Goal: Find specific page/section: Find specific page/section

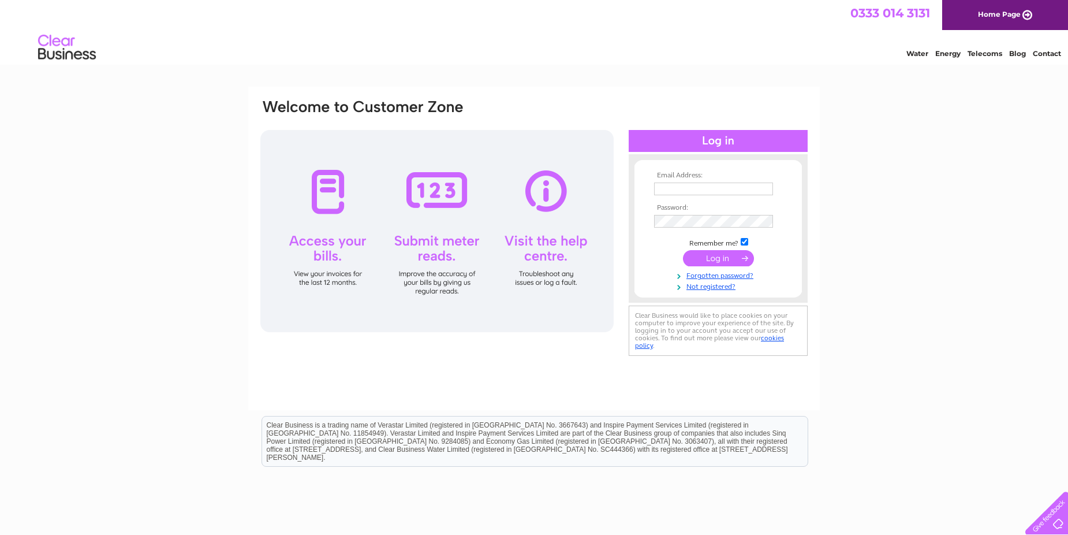
type input "[EMAIL_ADDRESS][DOMAIN_NAME]"
click at [711, 259] on input "submit" at bounding box center [718, 258] width 71 height 16
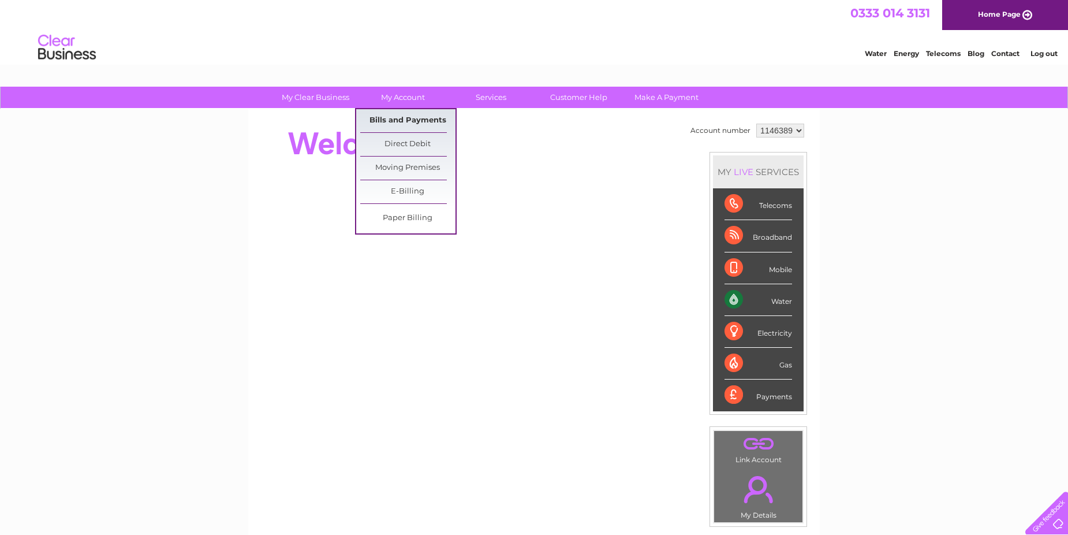
click at [401, 117] on link "Bills and Payments" at bounding box center [407, 120] width 95 height 23
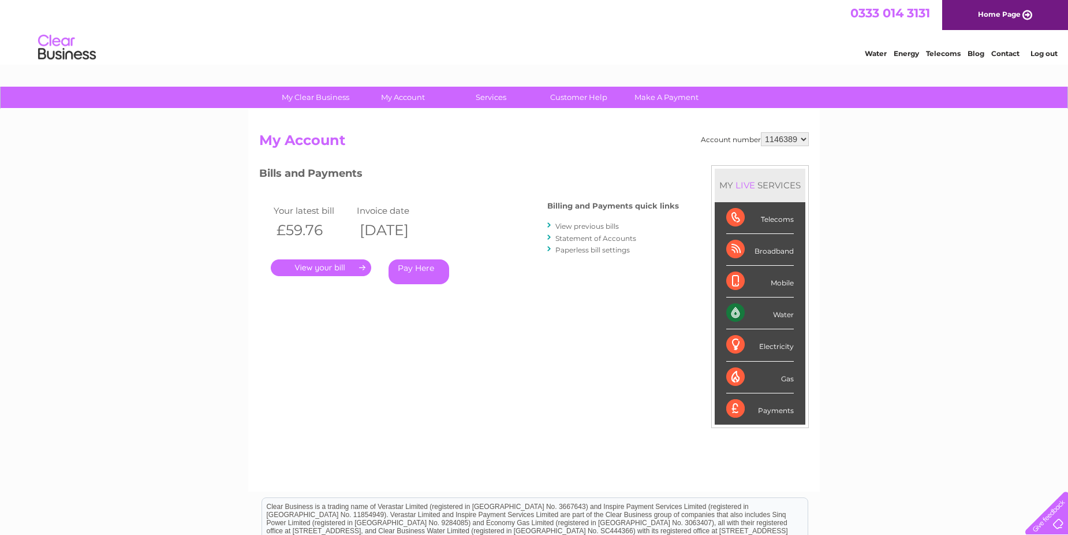
click at [352, 274] on link "." at bounding box center [321, 267] width 100 height 17
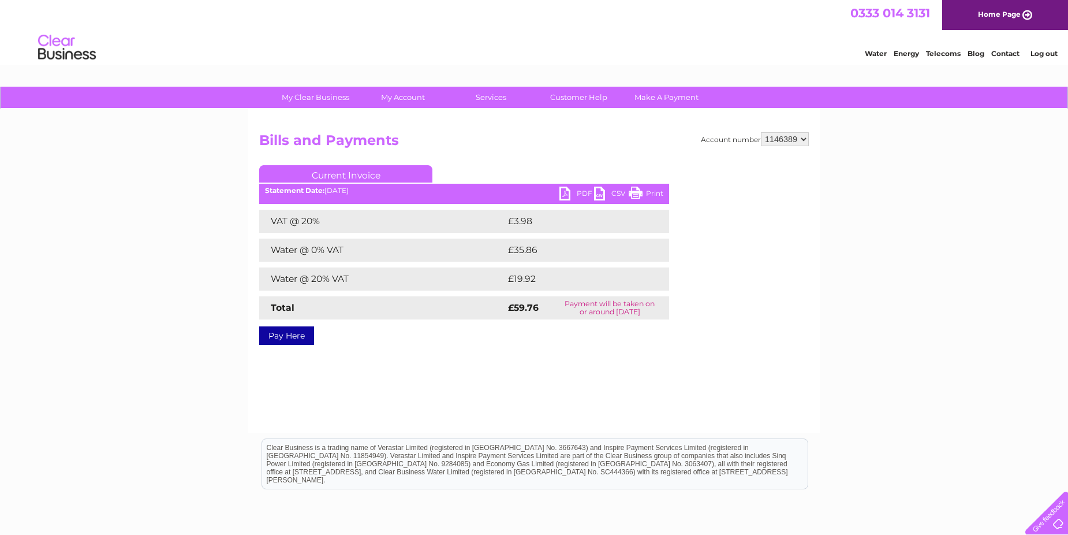
click at [571, 199] on link "PDF" at bounding box center [577, 195] width 35 height 17
